Goal: Transaction & Acquisition: Obtain resource

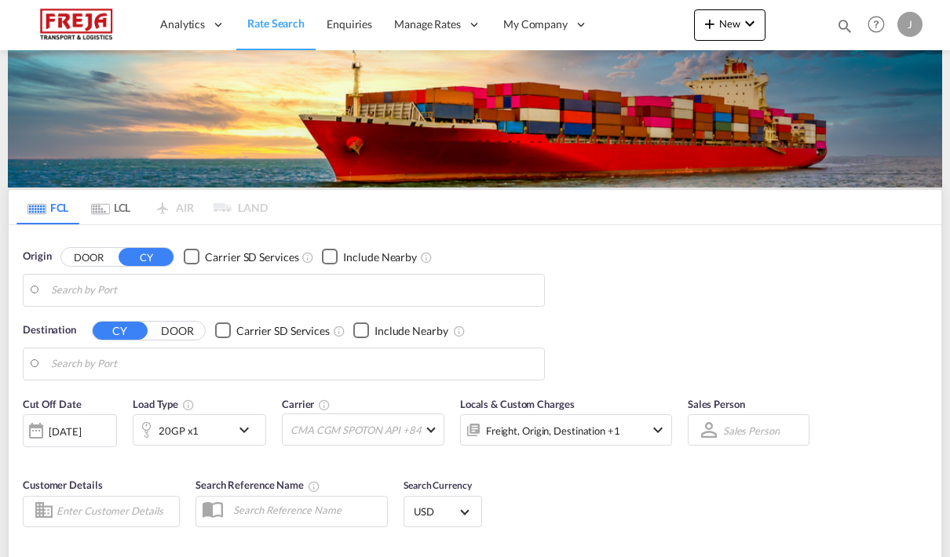
type input "San Antonio, CLSAI"
type input "[GEOGRAPHIC_DATA] ([GEOGRAPHIC_DATA]), [GEOGRAPHIC_DATA]"
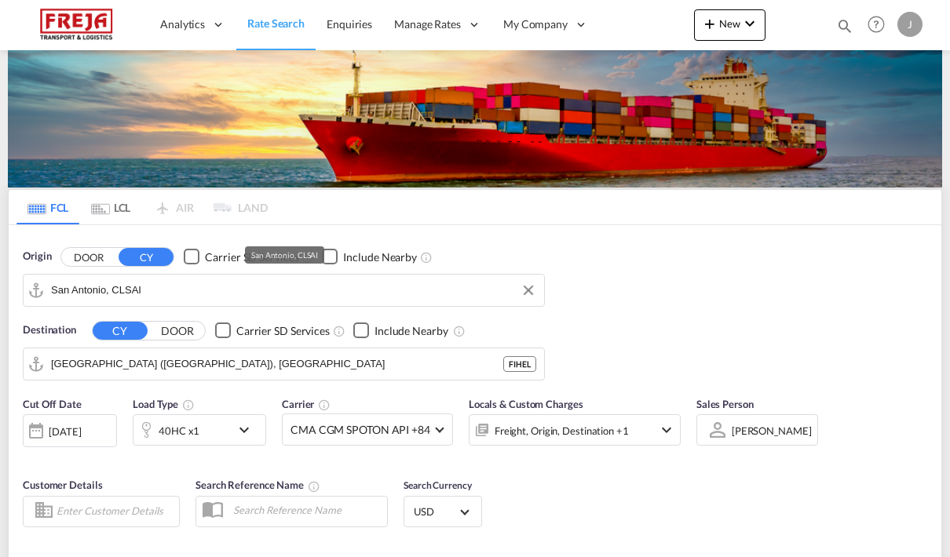
click at [74, 287] on input "San Antonio, CLSAI" at bounding box center [293, 291] width 485 height 24
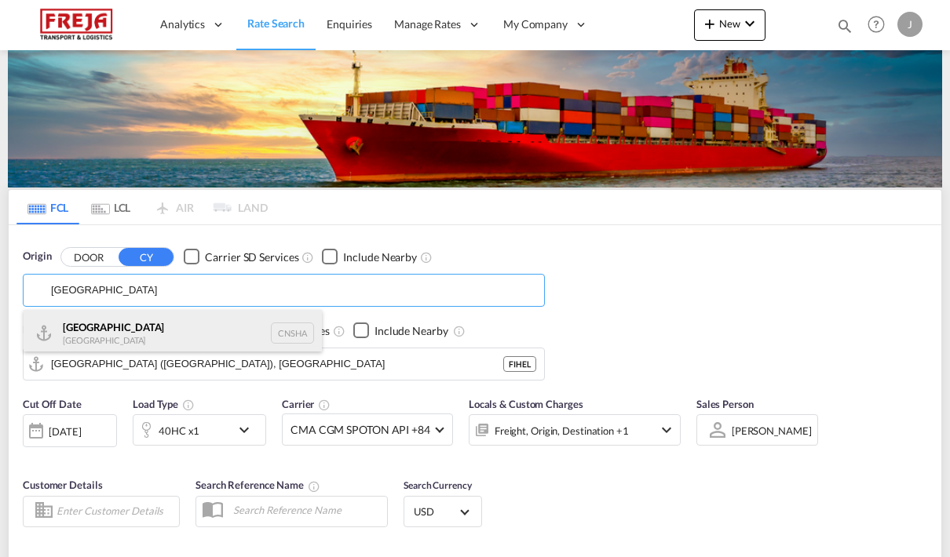
click at [57, 319] on div "Shanghai [GEOGRAPHIC_DATA] CNSHA" at bounding box center [173, 333] width 298 height 47
type input "[GEOGRAPHIC_DATA], [GEOGRAPHIC_DATA]"
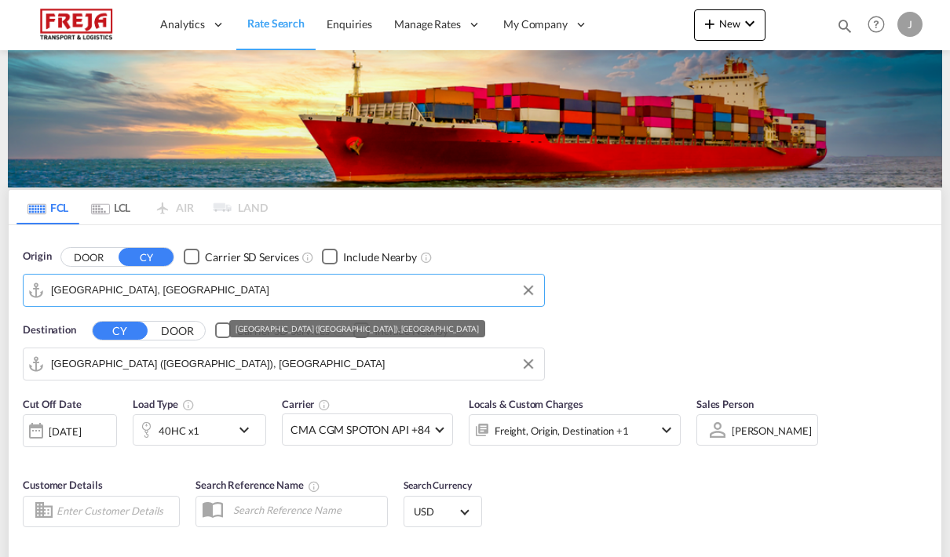
click at [67, 357] on input "[GEOGRAPHIC_DATA] ([GEOGRAPHIC_DATA]), [GEOGRAPHIC_DATA]" at bounding box center [293, 364] width 485 height 24
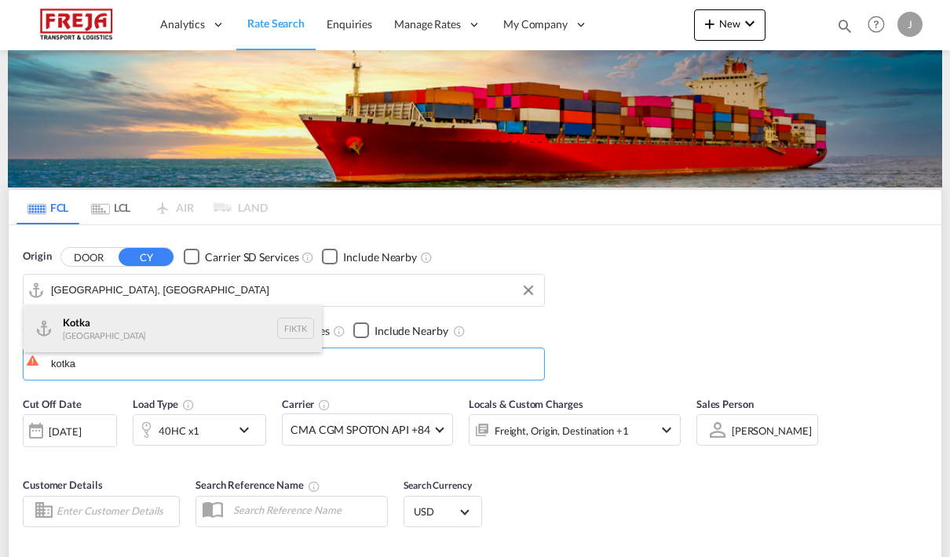
click at [67, 323] on div "Kotka [GEOGRAPHIC_DATA] FIKTK" at bounding box center [173, 328] width 298 height 47
type input "Kotka, FIKTK"
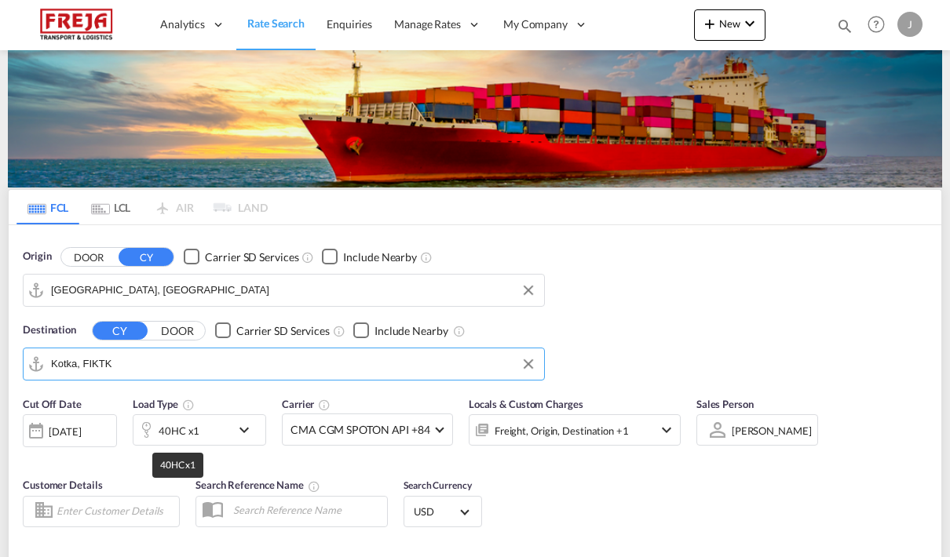
click at [160, 431] on div "40HC x1" at bounding box center [179, 431] width 41 height 22
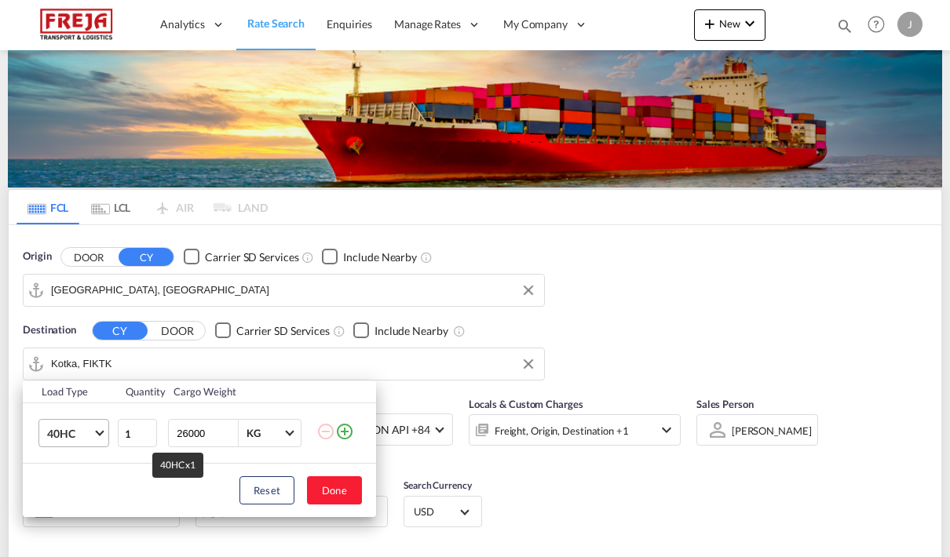
click at [57, 433] on span "40HC" at bounding box center [70, 434] width 46 height 16
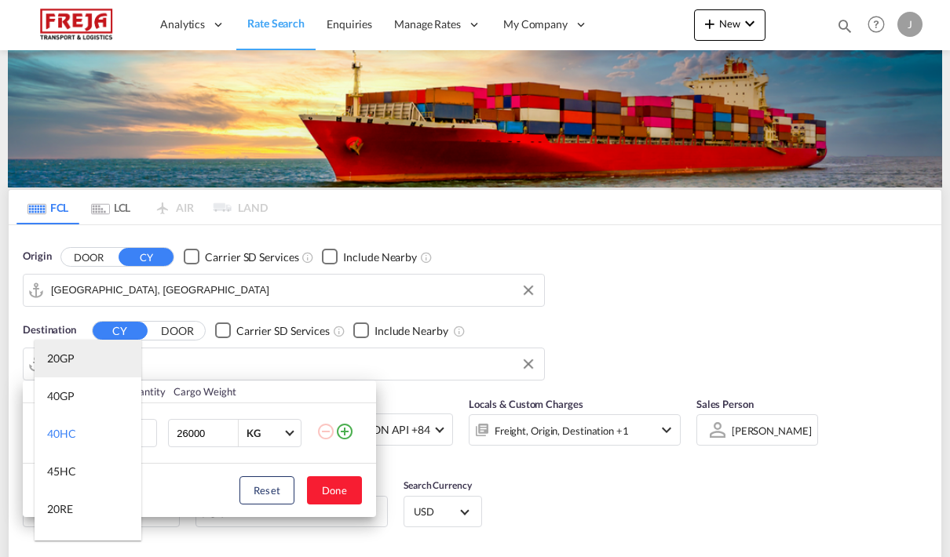
click at [48, 349] on md-option "20GP" at bounding box center [88, 359] width 107 height 38
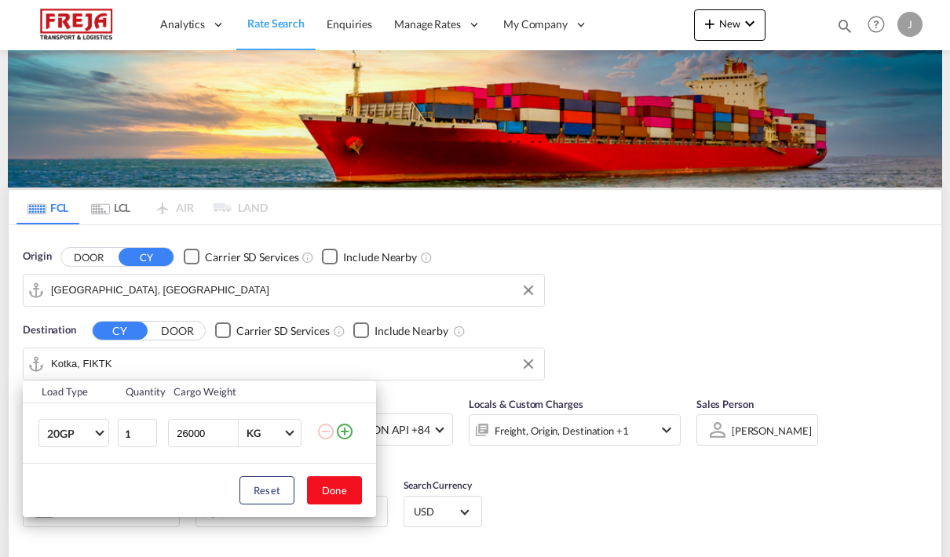
click at [319, 487] on button "Done" at bounding box center [334, 490] width 55 height 28
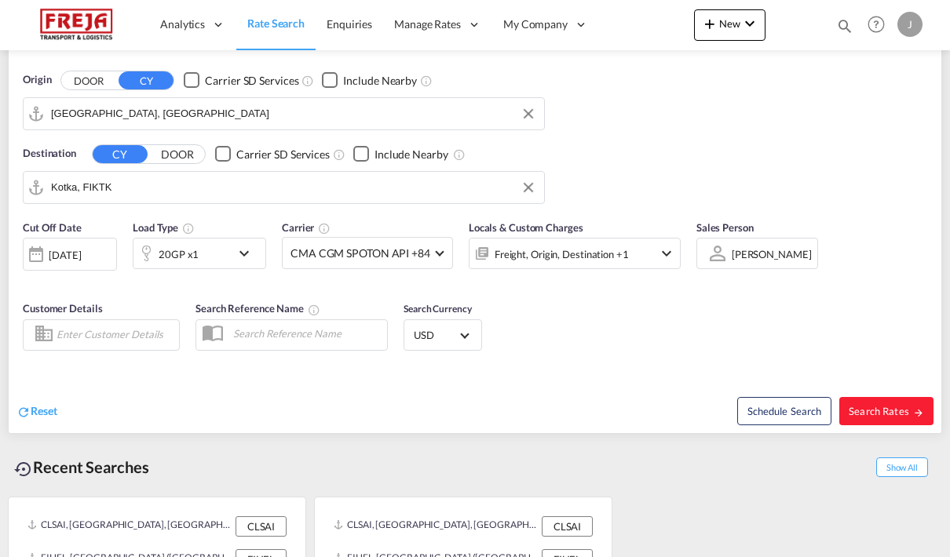
scroll to position [184, 0]
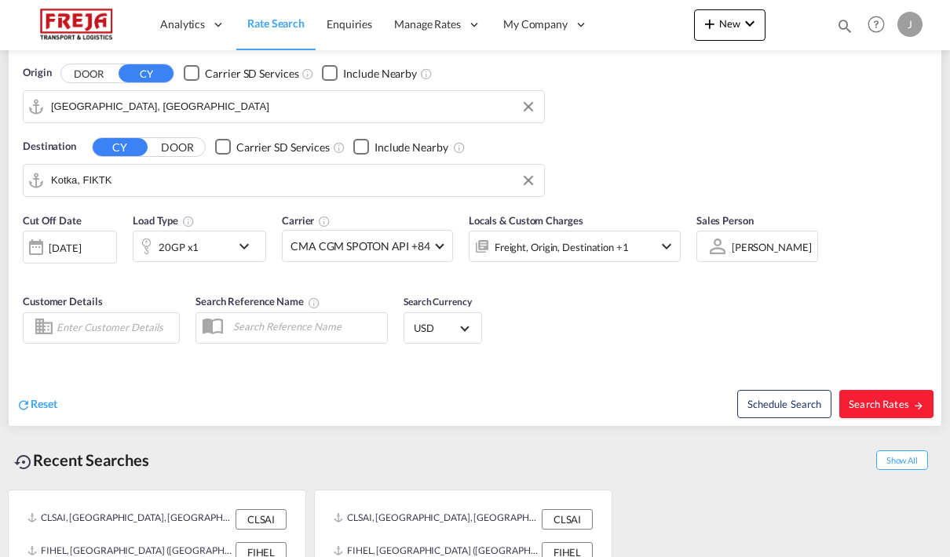
click at [854, 387] on div "Schedule Search Search Rates" at bounding box center [710, 396] width 462 height 60
click at [878, 396] on button "Search Rates" at bounding box center [886, 404] width 94 height 28
type input "CNSHA to FIKTK / [DATE]"
